Goal: Check status: Check status

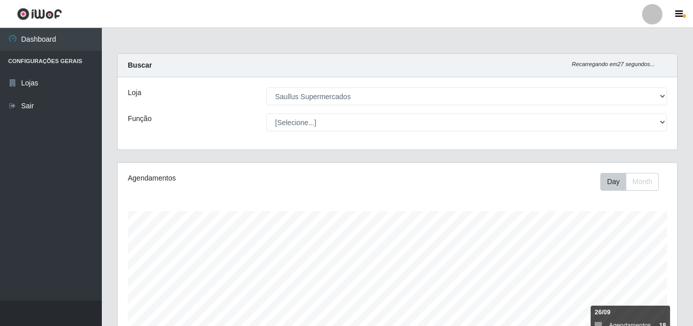
select select "423"
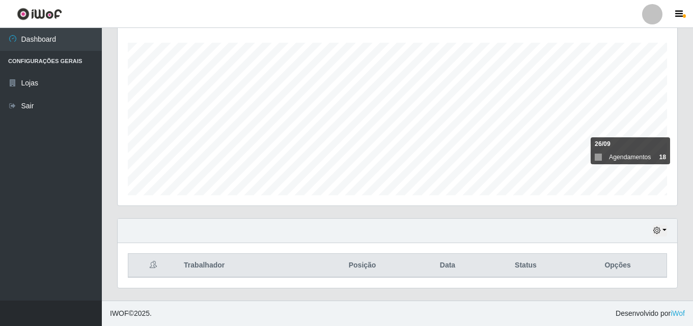
scroll to position [509140, 508792]
click at [663, 231] on button "button" at bounding box center [660, 231] width 14 height 12
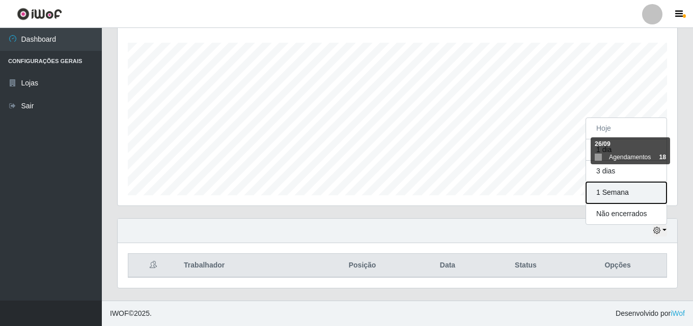
click at [637, 199] on button "1 Semana" at bounding box center [626, 192] width 80 height 21
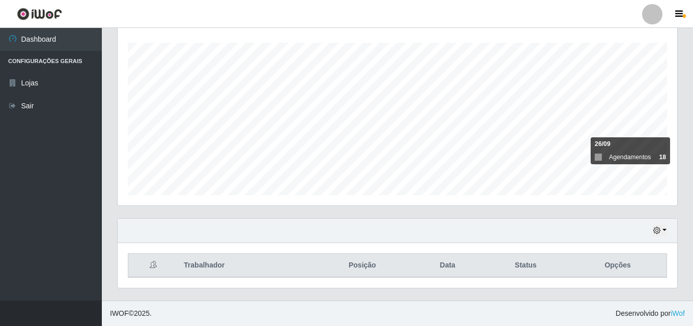
scroll to position [169, 0]
click at [666, 231] on button "button" at bounding box center [660, 231] width 14 height 12
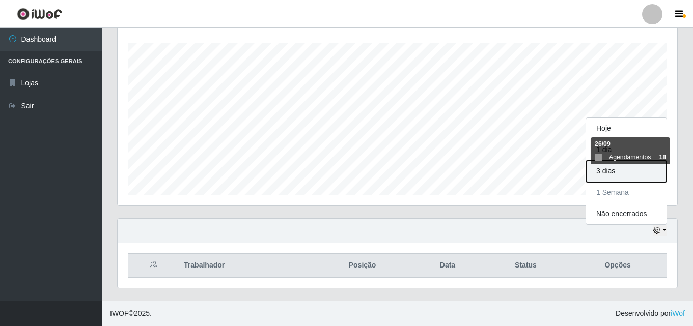
click at [627, 177] on button "3 dias" at bounding box center [626, 171] width 80 height 21
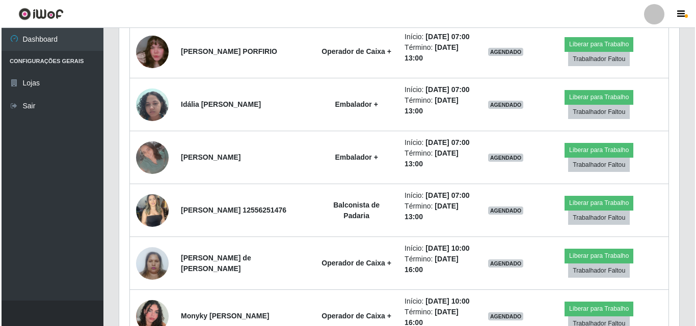
scroll to position [525, 0]
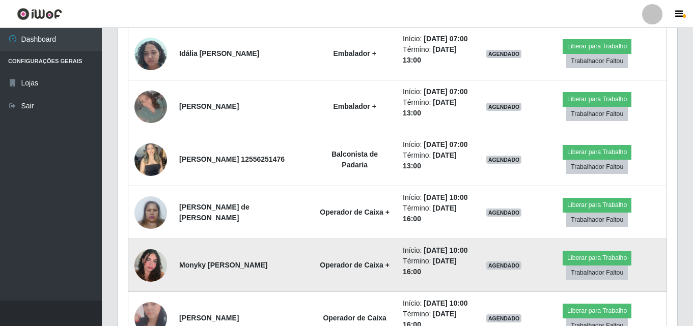
click at [143, 265] on img at bounding box center [150, 266] width 33 height 58
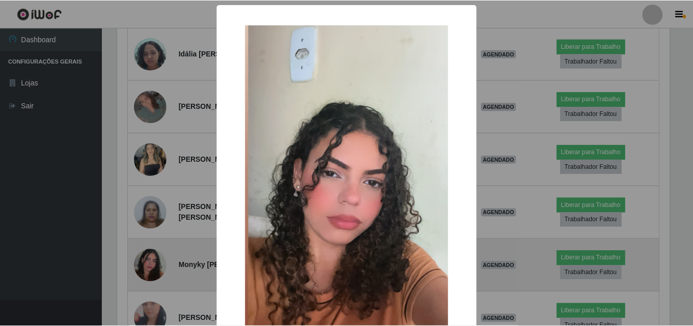
scroll to position [211, 555]
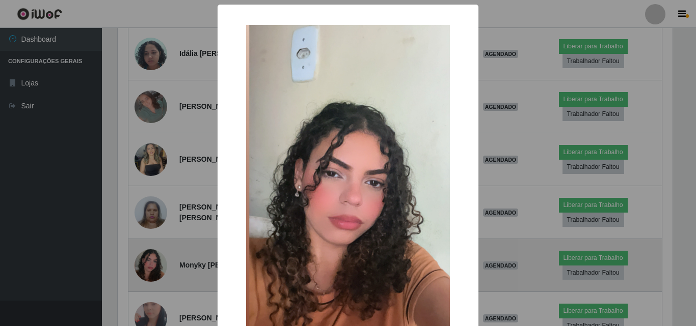
click at [143, 265] on div "× OK Cancel" at bounding box center [348, 163] width 696 height 326
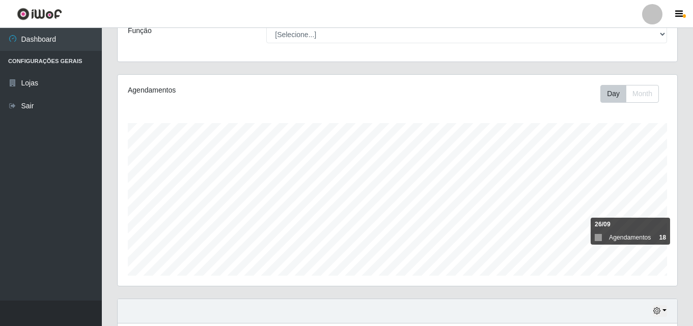
scroll to position [169, 0]
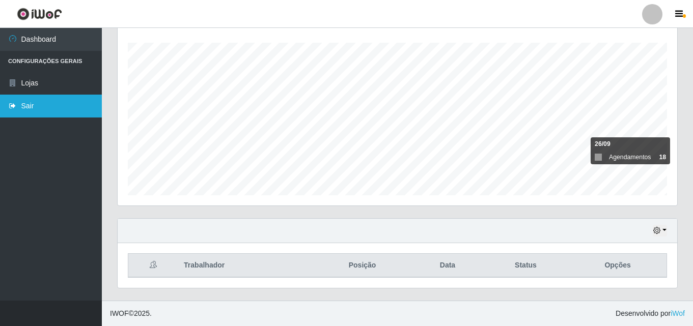
click at [65, 106] on link "Sair" at bounding box center [51, 106] width 102 height 23
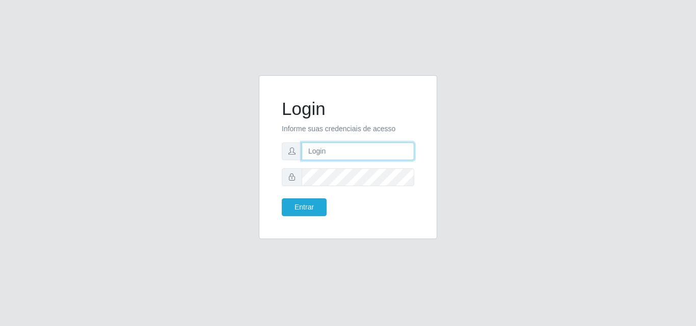
click at [339, 155] on input "text" at bounding box center [358, 152] width 113 height 18
type input "ana@saullus"
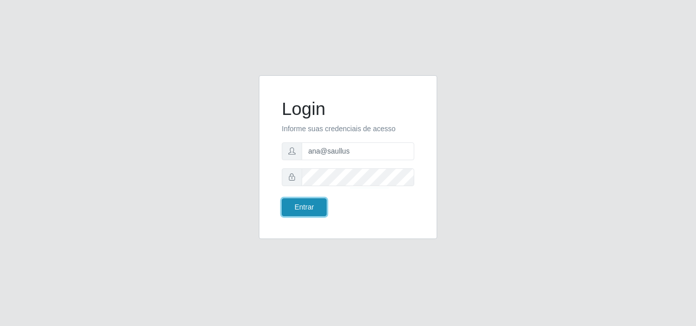
click at [307, 204] on button "Entrar" at bounding box center [304, 208] width 45 height 18
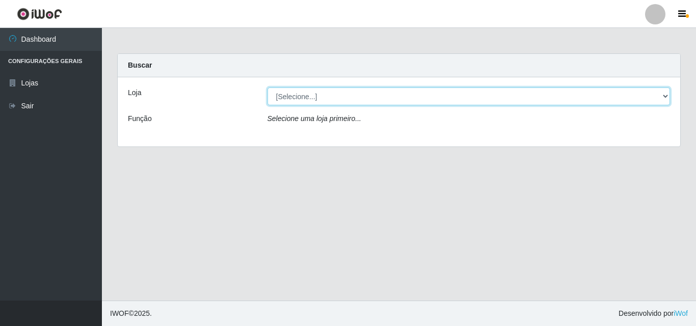
click at [669, 94] on select "[Selecione...] Saullus Supermercados" at bounding box center [468, 97] width 403 height 18
select select "423"
click at [267, 88] on select "[Selecione...] Saullus Supermercados" at bounding box center [468, 97] width 403 height 18
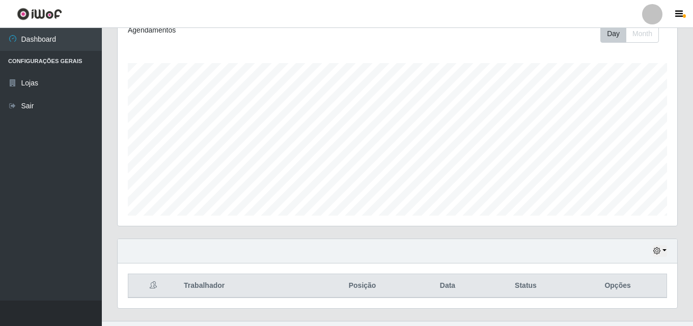
scroll to position [169, 0]
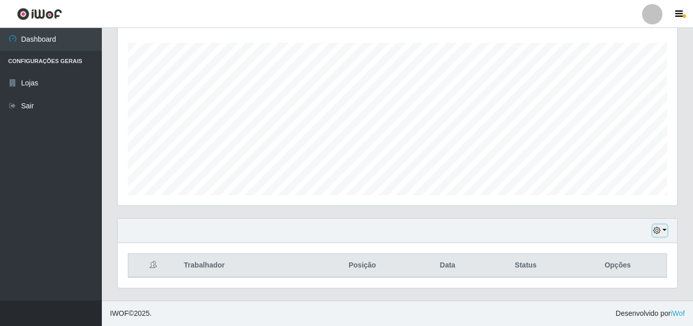
click at [665, 236] on button "button" at bounding box center [660, 231] width 14 height 12
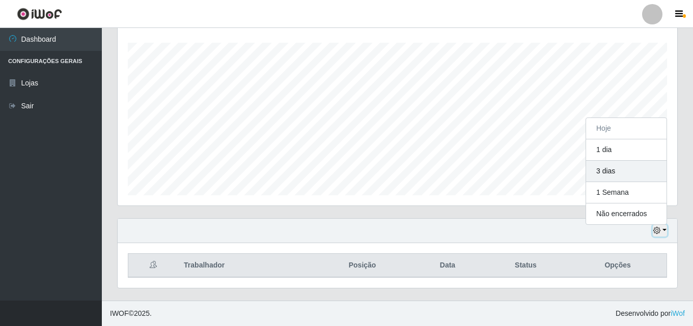
scroll to position [211, 560]
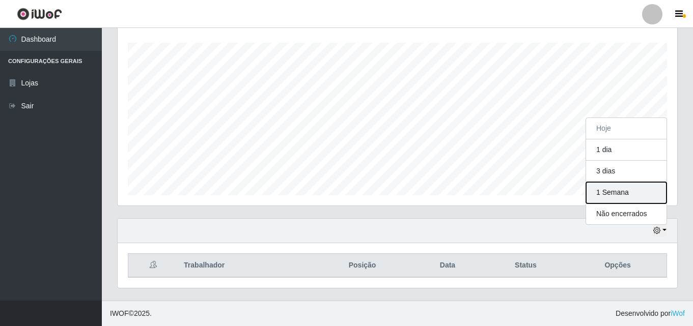
click at [646, 195] on button "1 Semana" at bounding box center [626, 192] width 80 height 21
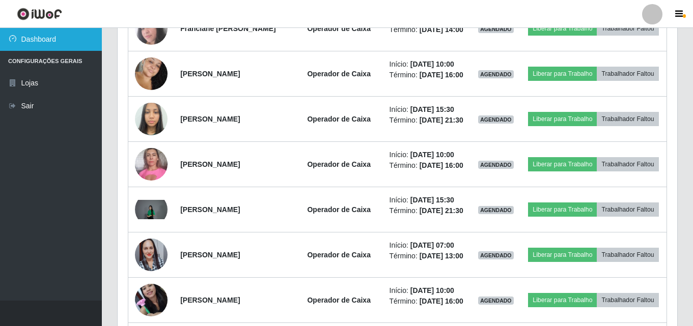
scroll to position [825, 0]
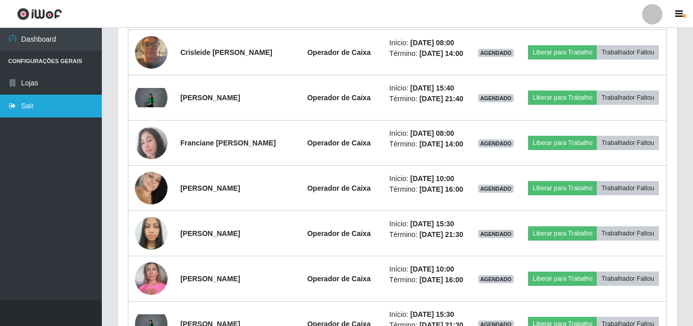
click at [18, 103] on link "Sair" at bounding box center [51, 106] width 102 height 23
